Goal: Information Seeking & Learning: Get advice/opinions

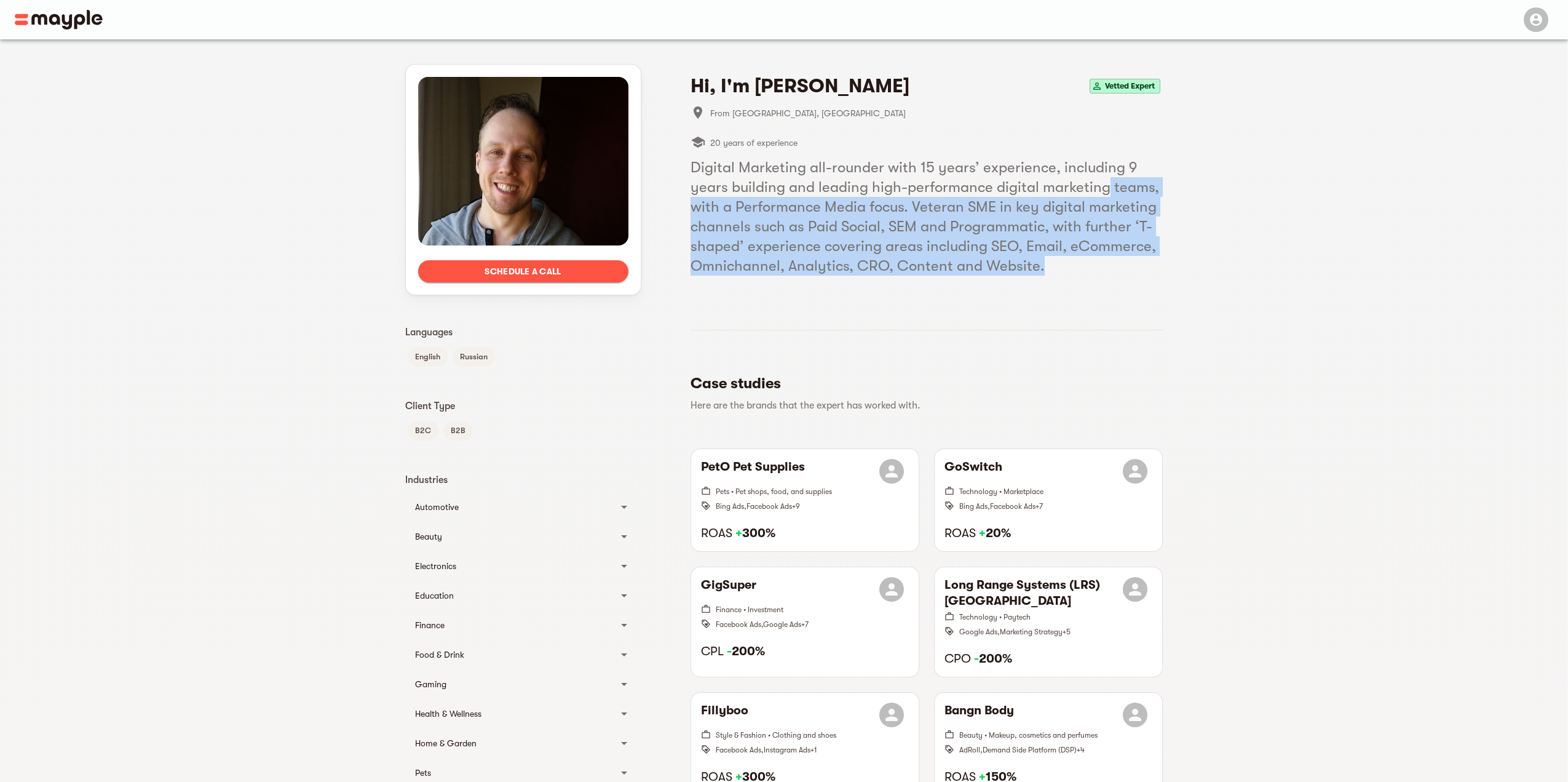
drag, startPoint x: 1108, startPoint y: 184, endPoint x: 1169, endPoint y: 264, distance: 100.6
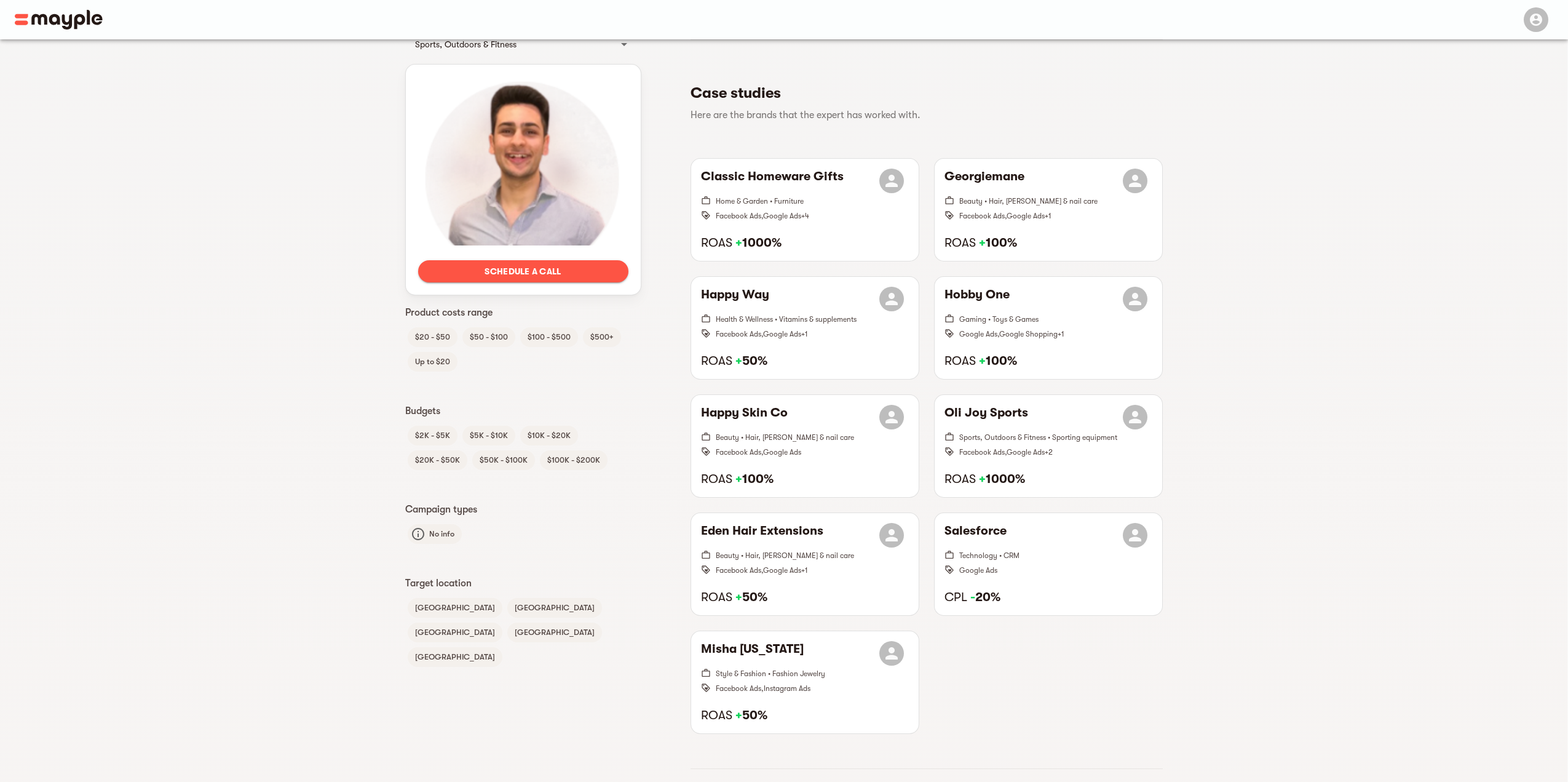
scroll to position [553, 0]
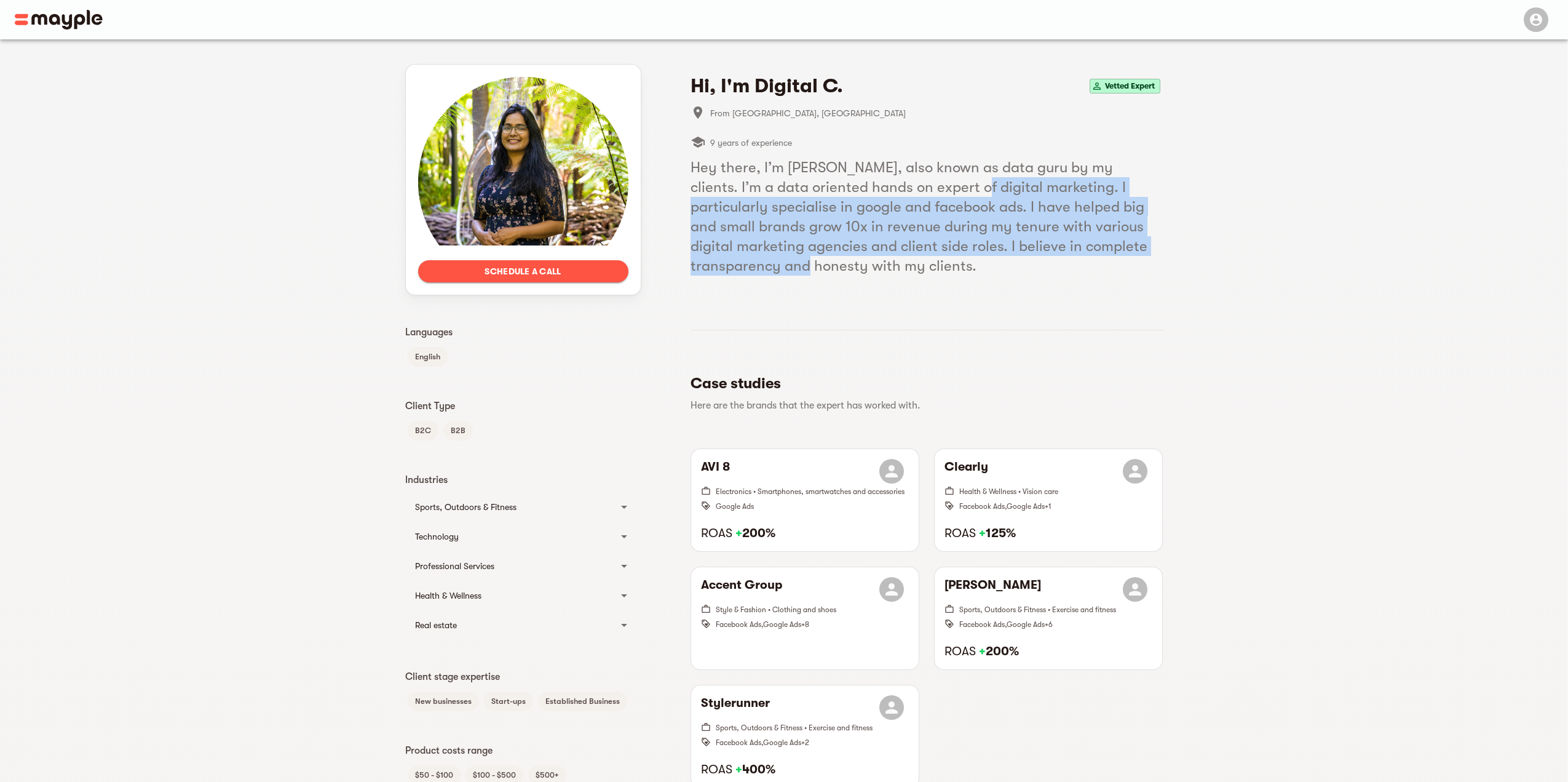
drag, startPoint x: 913, startPoint y: 188, endPoint x: 1181, endPoint y: 239, distance: 272.8
click at [1181, 239] on div "Schedule a call Languages English Client Type B2C B2B Industries Sports, Outdoo…" at bounding box center [784, 683] width 1567 height 1287
click at [1180, 237] on div "Schedule a call Languages English Client Type B2C B2B Industries Sports, Outdoo…" at bounding box center [784, 683] width 1567 height 1287
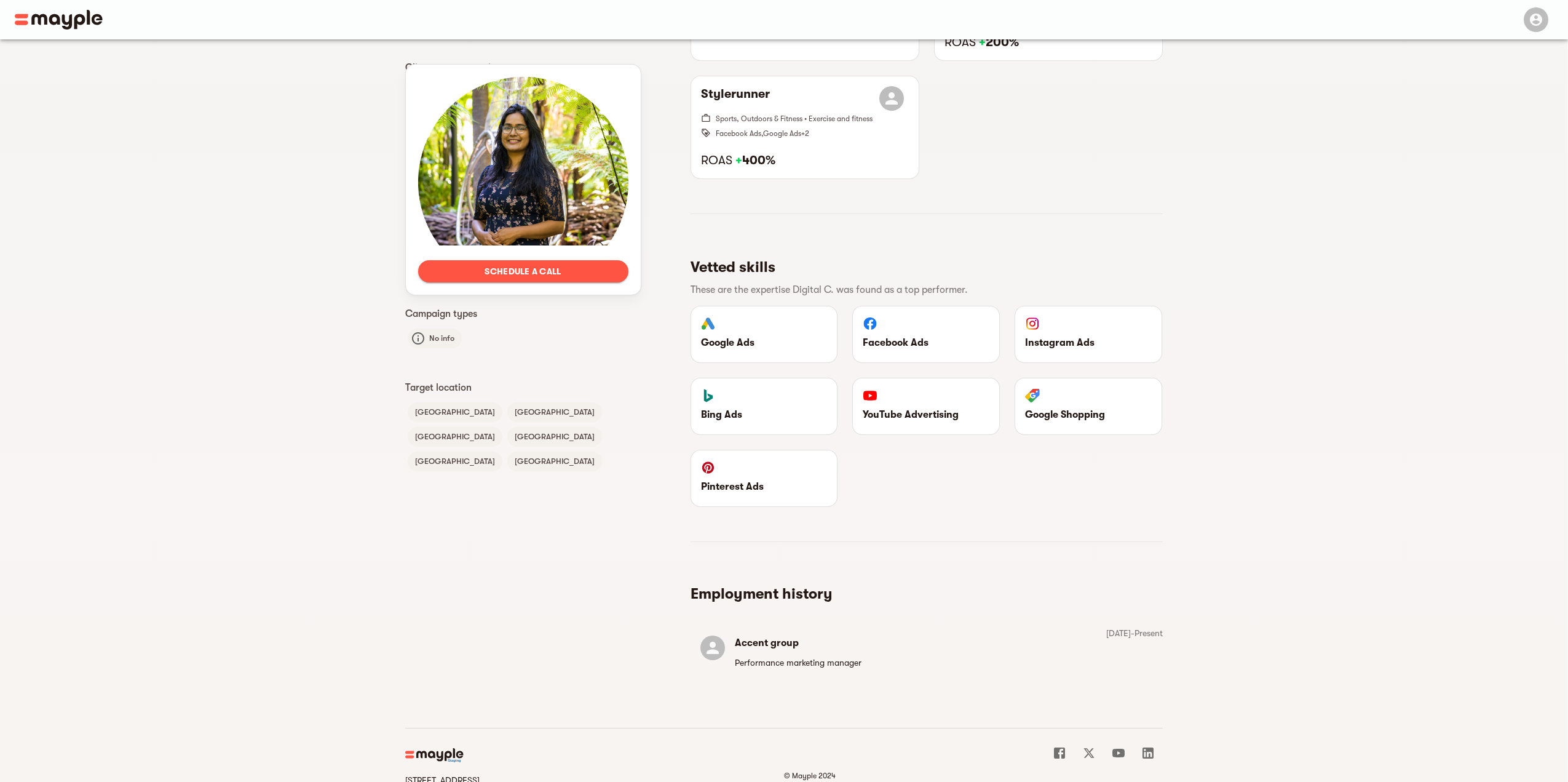
scroll to position [673, 0]
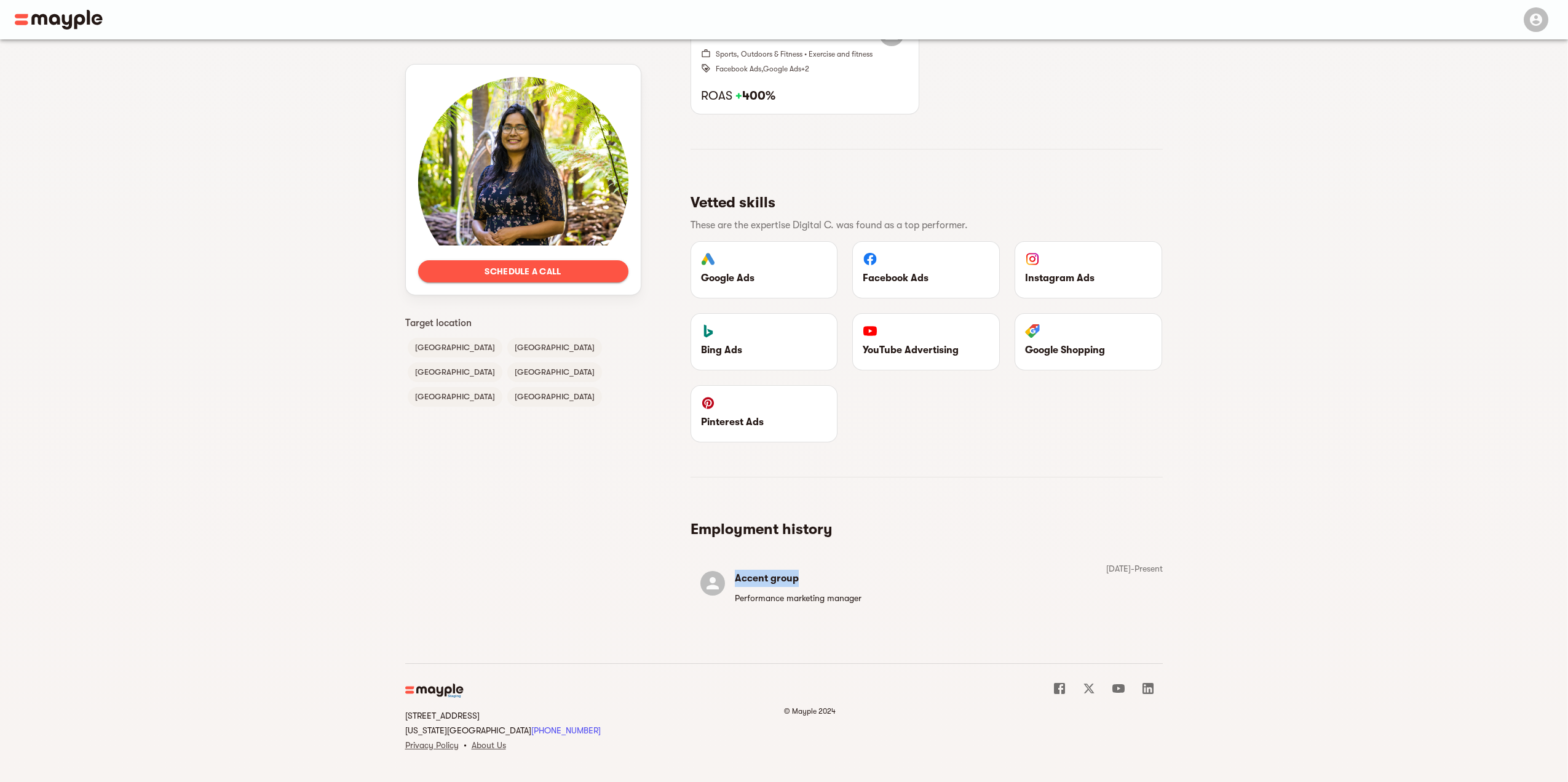
drag, startPoint x: 795, startPoint y: 580, endPoint x: 735, endPoint y: 583, distance: 60.1
click at [735, 583] on h6 "Accent group" at bounding box center [798, 578] width 127 height 17
copy h6 "Accent group"
